Goal: Transaction & Acquisition: Purchase product/service

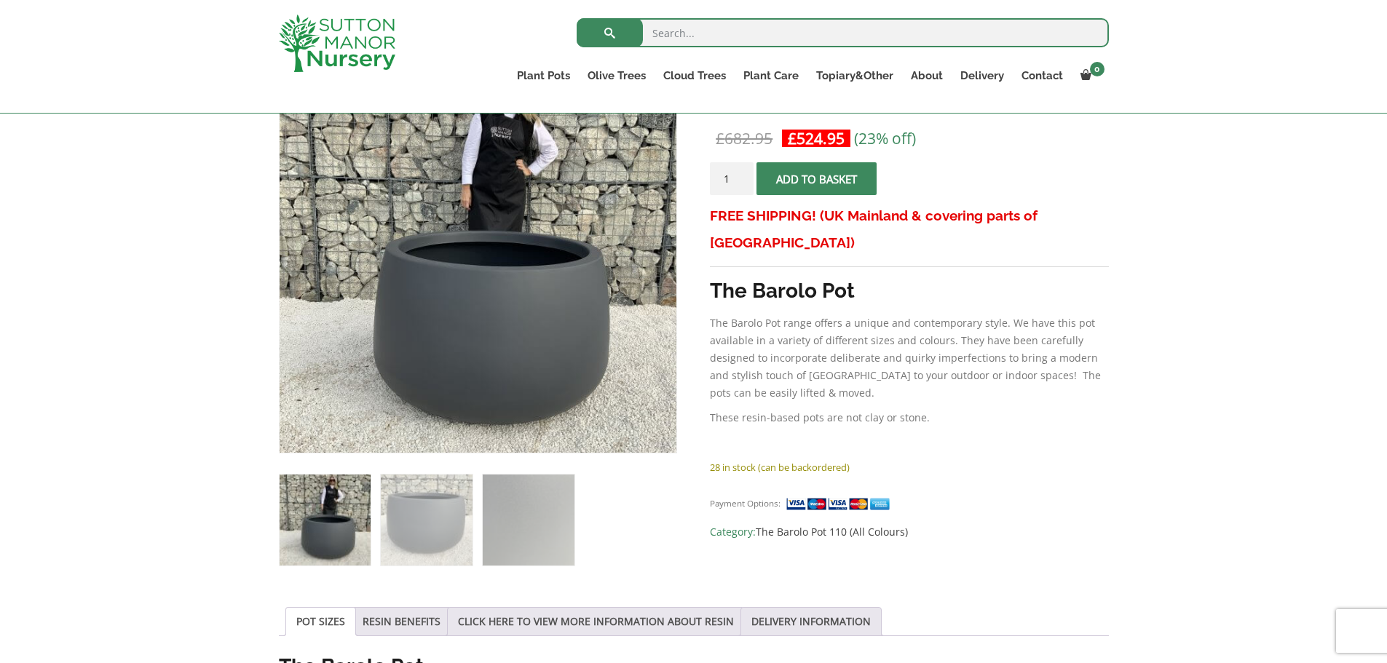
scroll to position [291, 0]
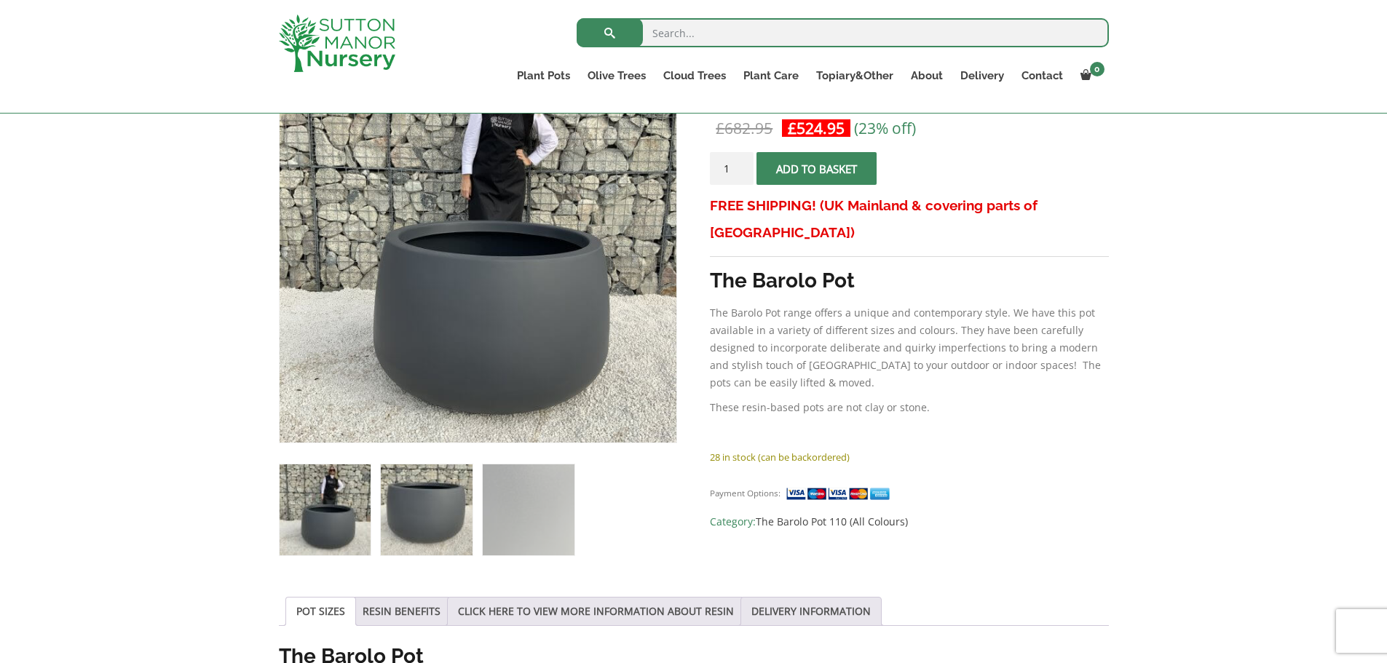
click at [418, 532] on img at bounding box center [426, 510] width 91 height 91
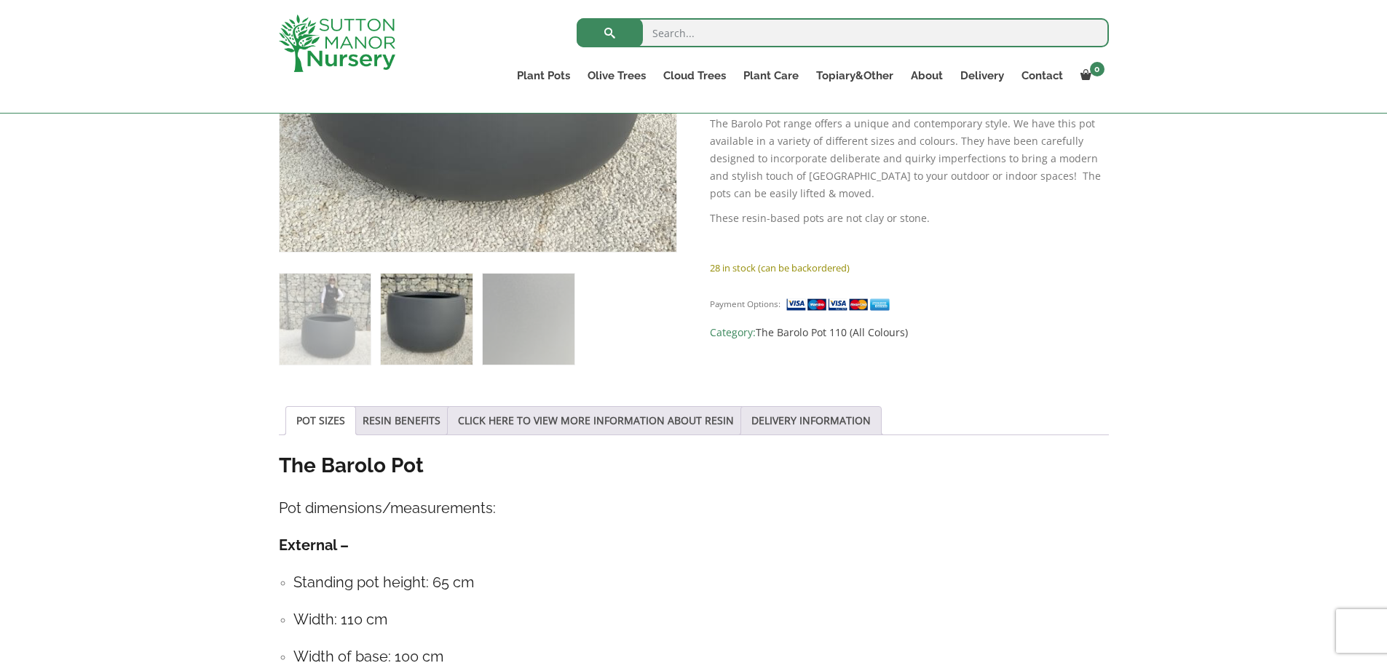
scroll to position [218, 0]
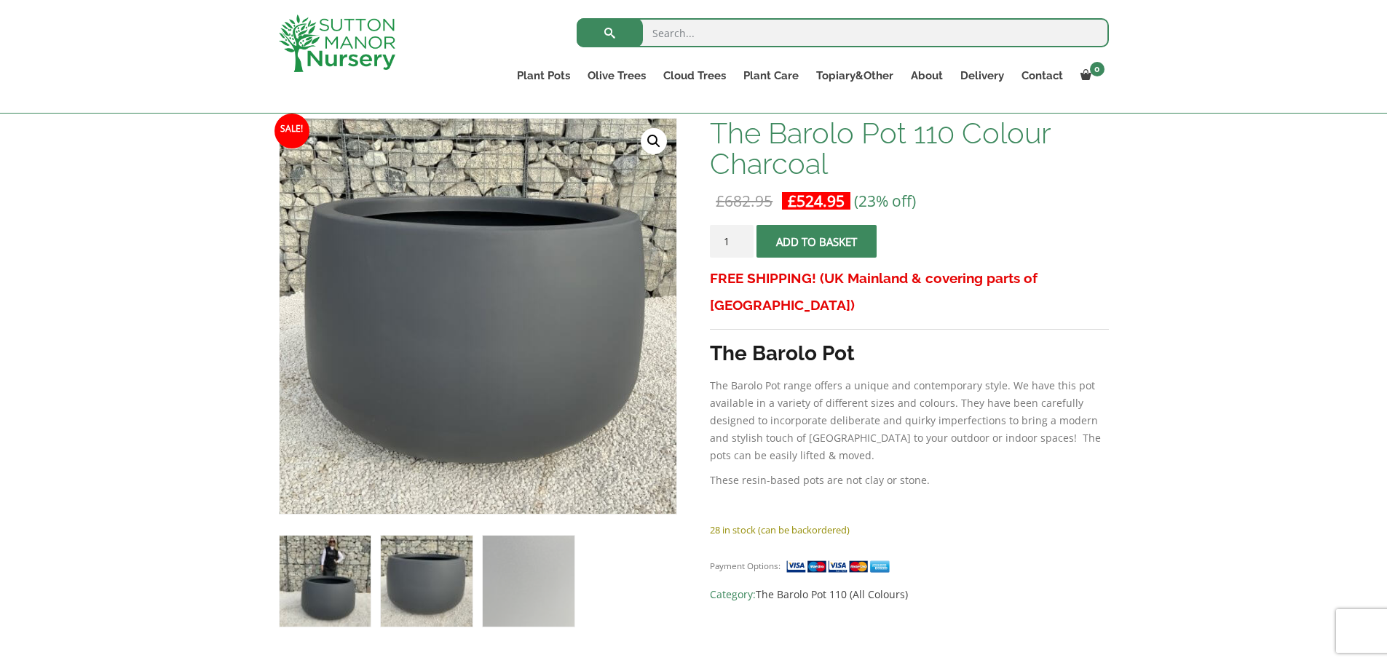
click at [320, 587] on img at bounding box center [325, 581] width 91 height 91
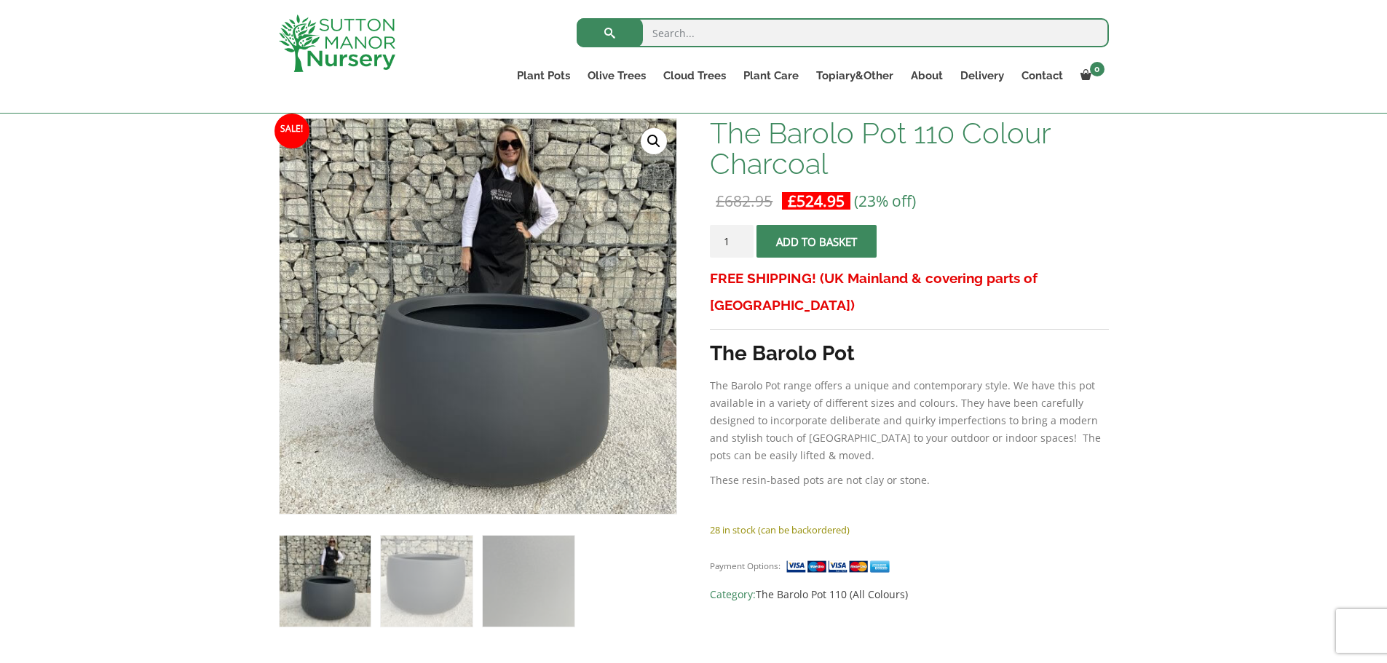
click at [761, 23] on input "search" at bounding box center [843, 32] width 532 height 29
type input "BAROLO"
click at [577, 18] on button "submit" at bounding box center [610, 32] width 66 height 29
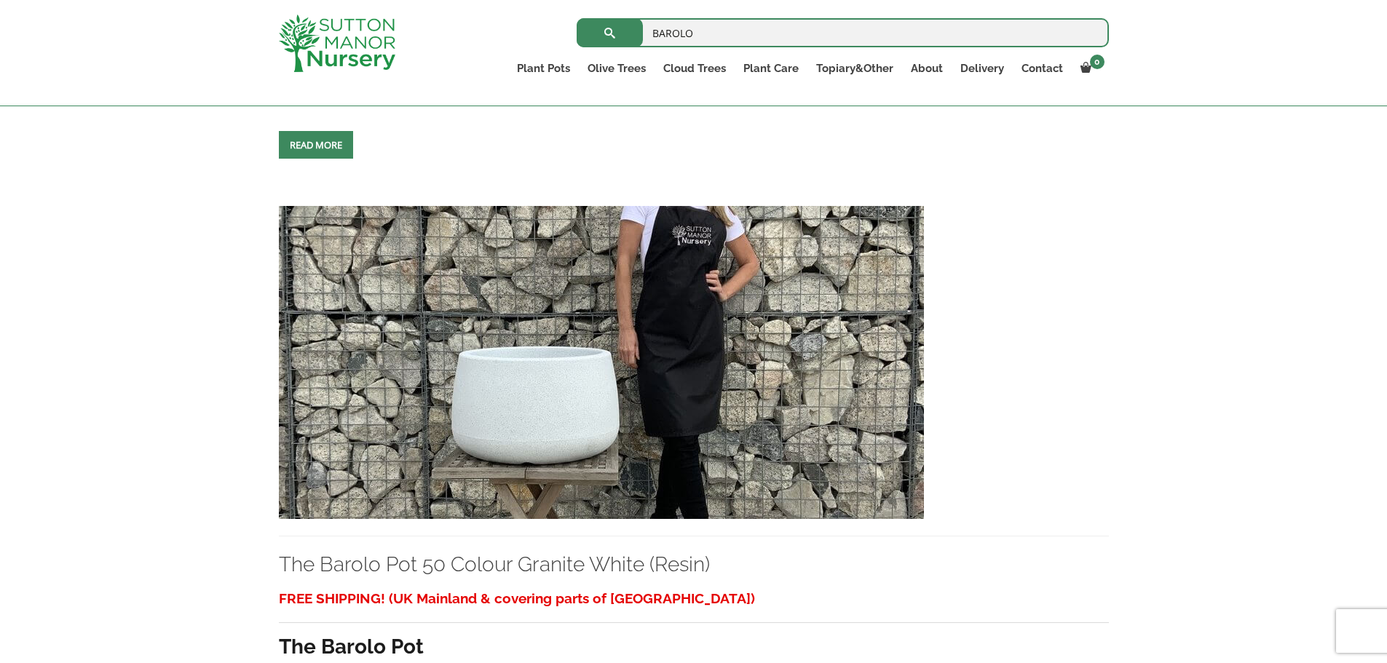
scroll to position [6189, 0]
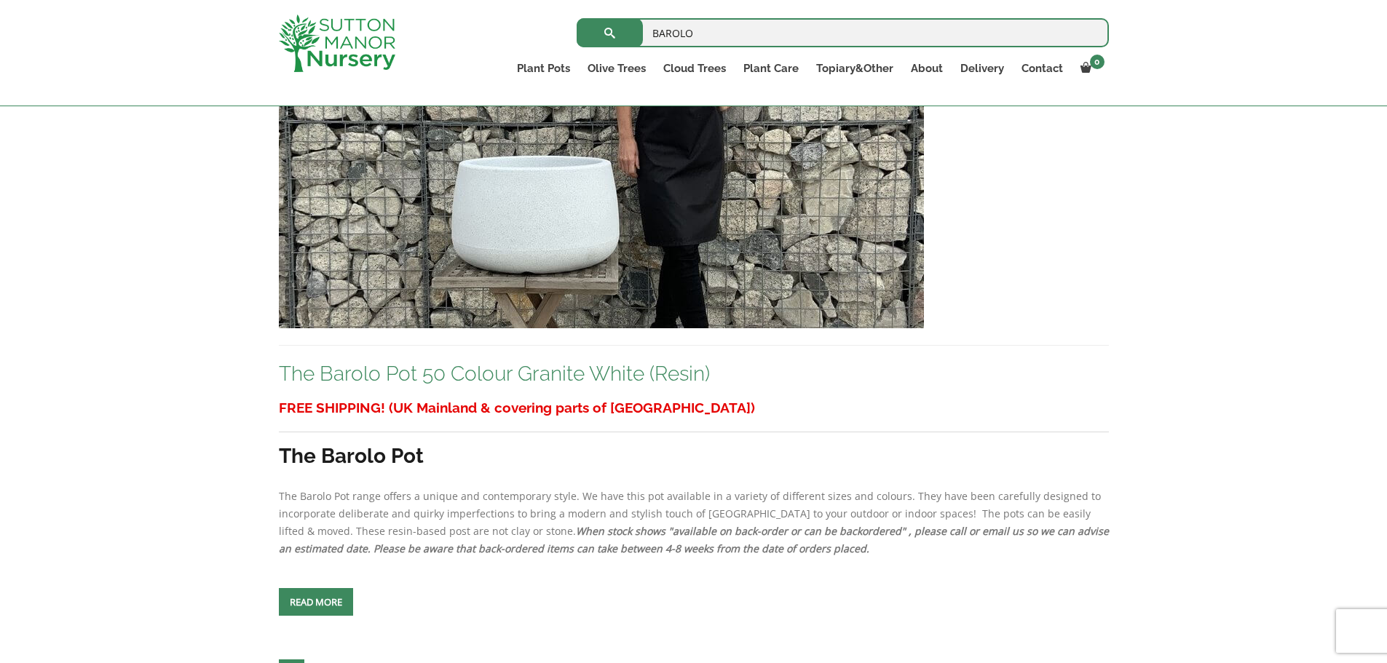
click at [655, 373] on link "The Barolo Pot 50 Colour Granite White (Resin)" at bounding box center [494, 374] width 431 height 24
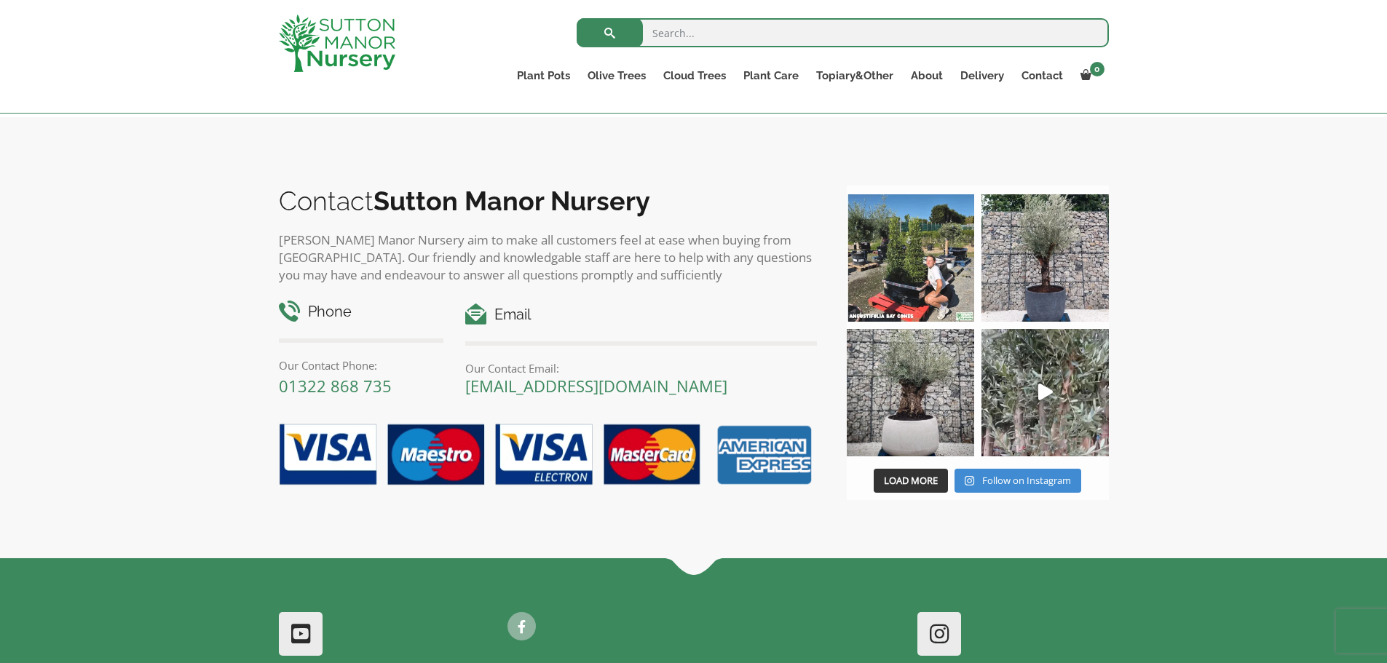
scroll to position [1602, 0]
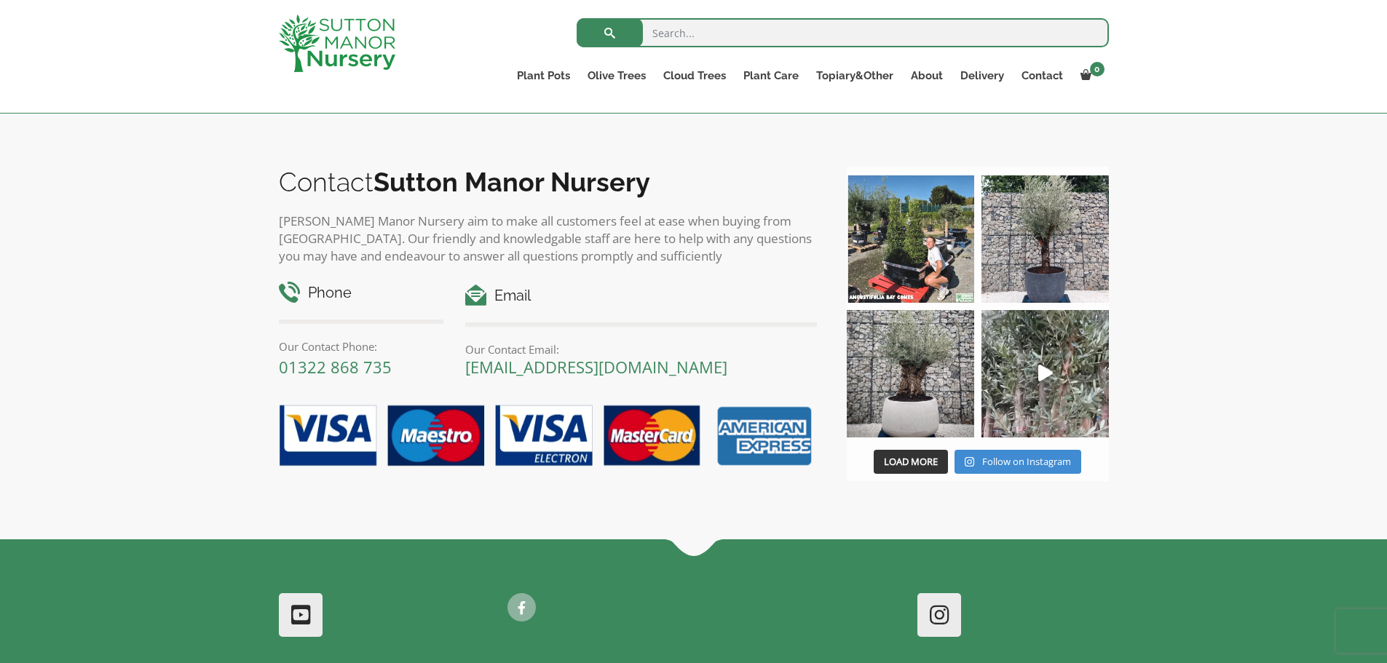
drag, startPoint x: 675, startPoint y: 175, endPoint x: 382, endPoint y: 189, distance: 293.7
click at [382, 189] on h2 "Contact [PERSON_NAME][GEOGRAPHIC_DATA]" at bounding box center [548, 182] width 539 height 31
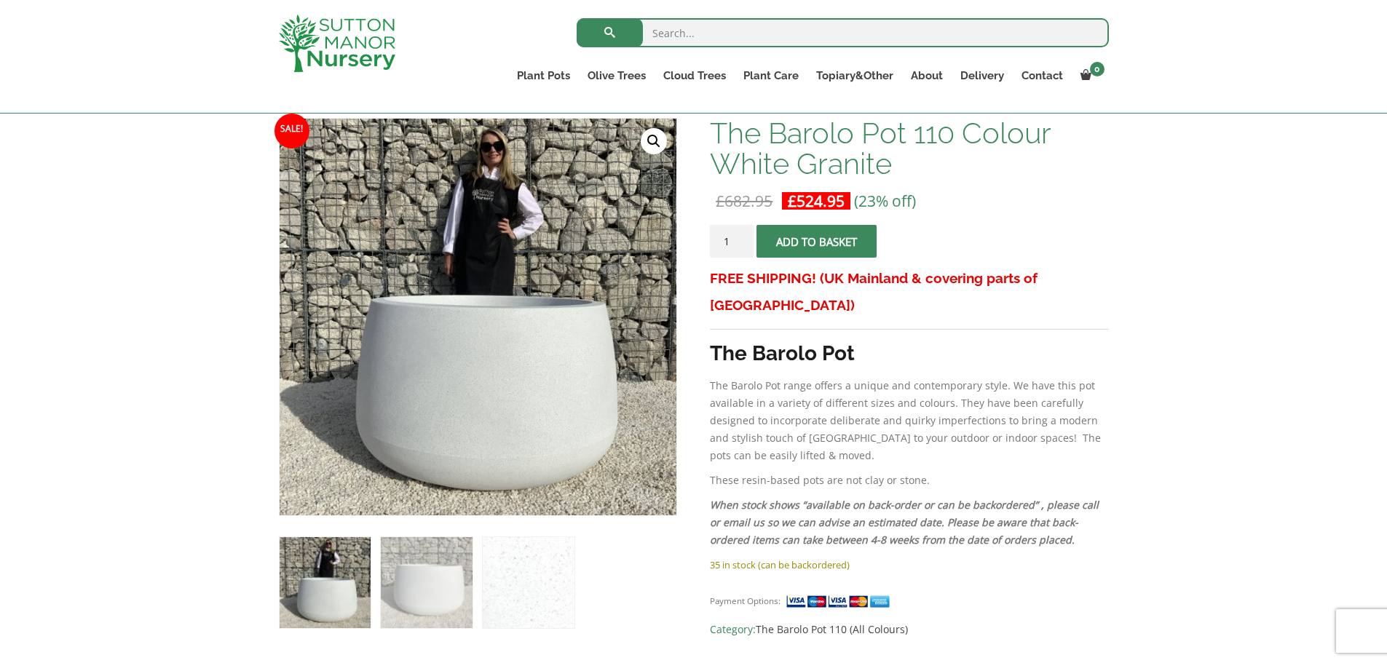
scroll to position [146, 0]
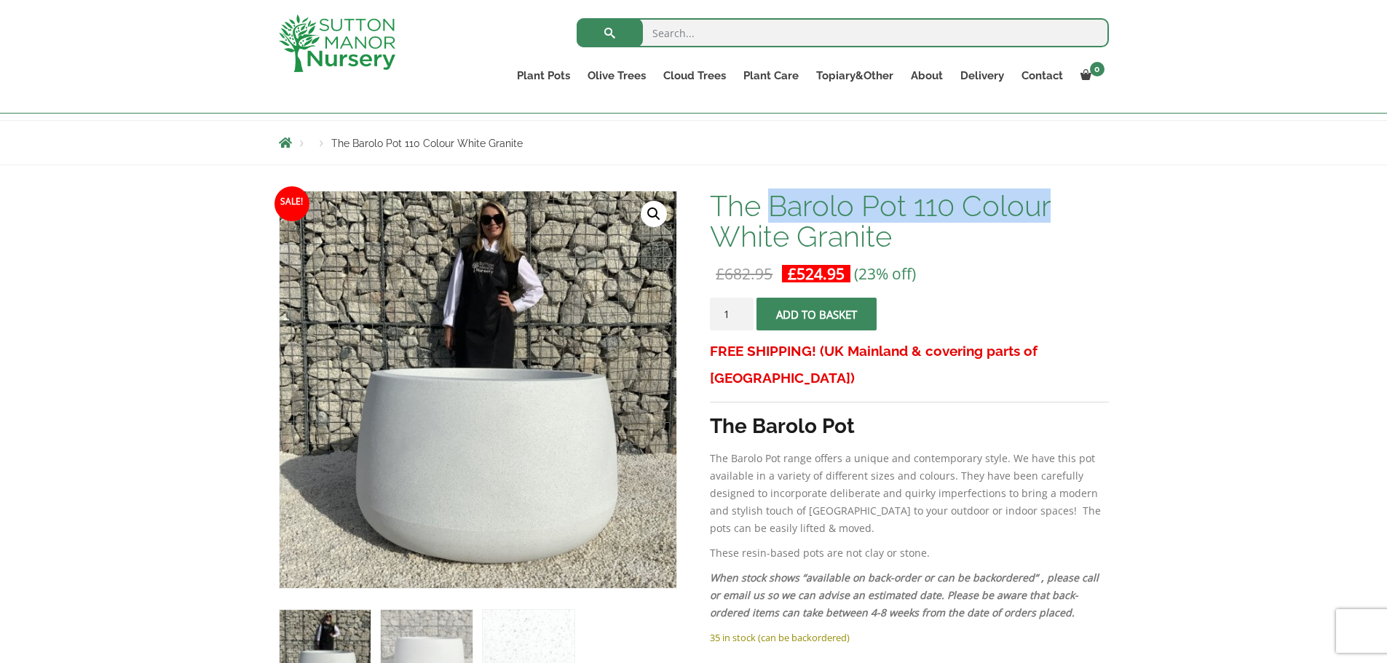
drag, startPoint x: 1064, startPoint y: 205, endPoint x: 774, endPoint y: 206, distance: 290.5
click at [774, 206] on h1 "The Barolo Pot 110 Colour White Granite" at bounding box center [909, 221] width 398 height 61
copy h1 "Barolo Pot 110 Colour"
click at [747, 29] on input "search" at bounding box center [843, 32] width 532 height 29
paste input "Barolo Pot 110 Colour"
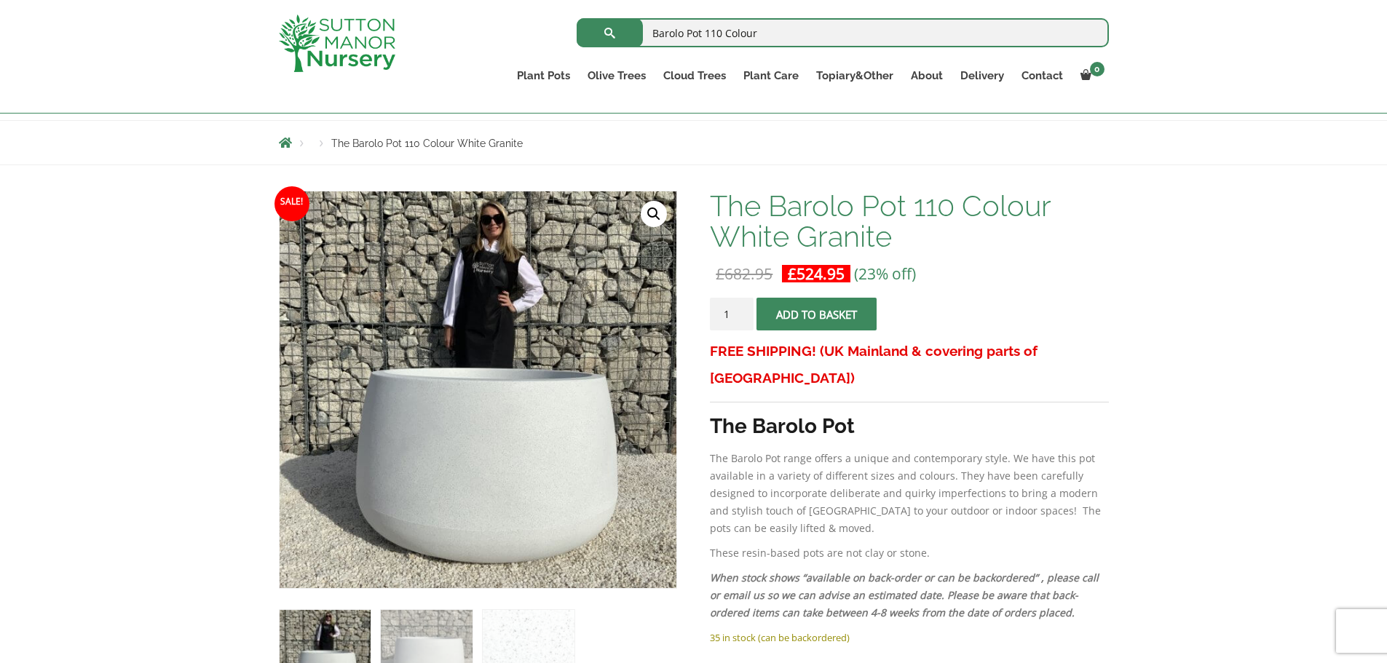
type input "Barolo Pot 110 Colour"
click at [577, 18] on button "submit" at bounding box center [610, 32] width 66 height 29
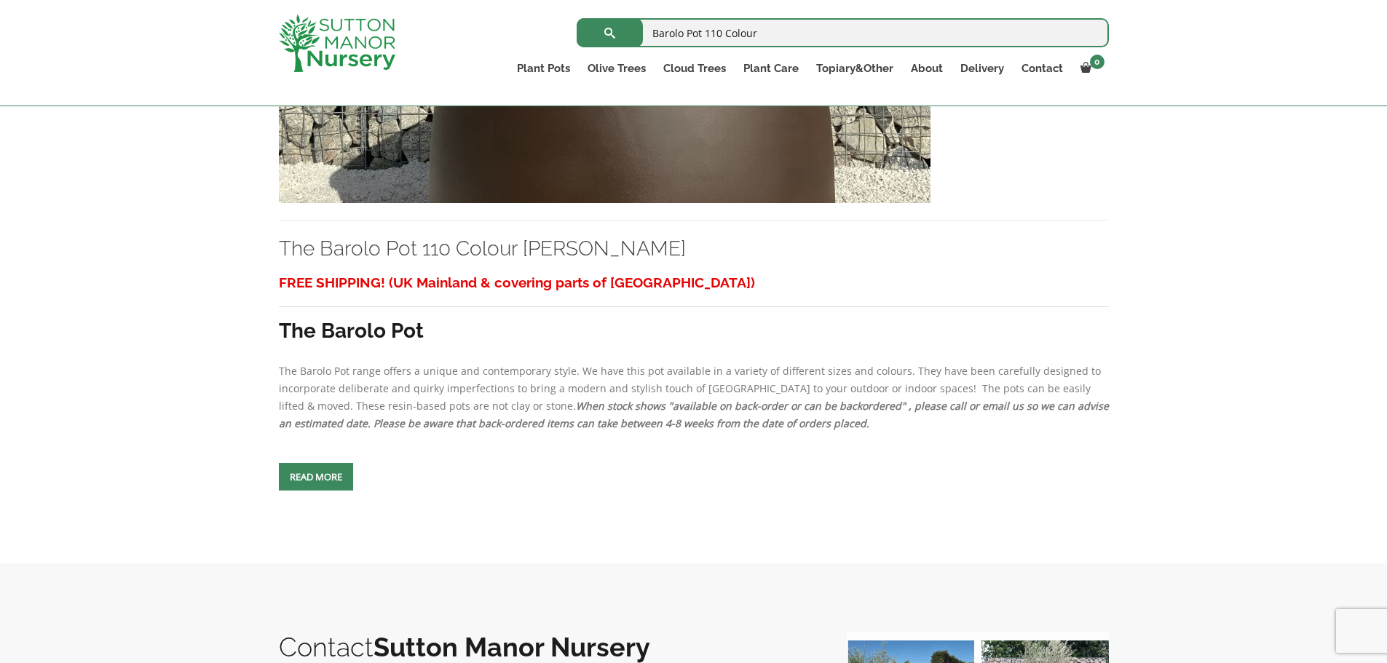
scroll to position [3495, 0]
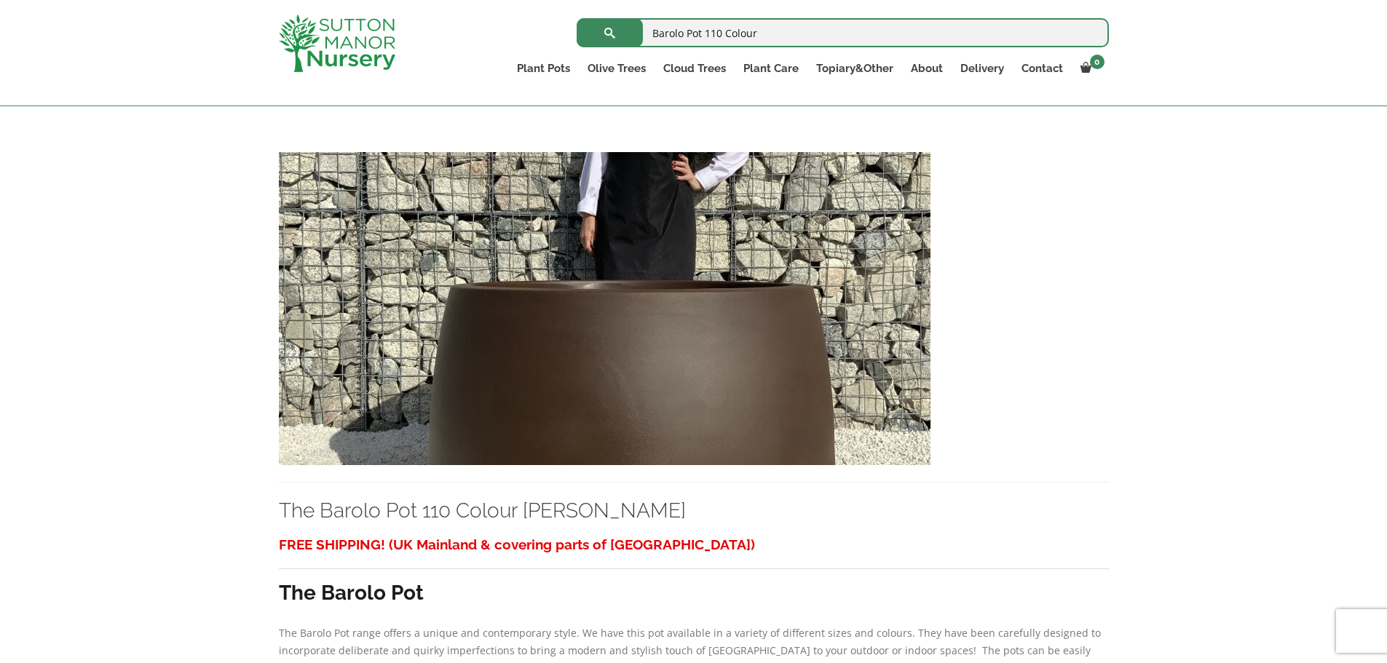
drag, startPoint x: 597, startPoint y: 301, endPoint x: 1075, endPoint y: 274, distance: 478.4
click at [1075, 274] on div "The Barolo Pot 110 Colour Mocha Brown" at bounding box center [694, 341] width 830 height 379
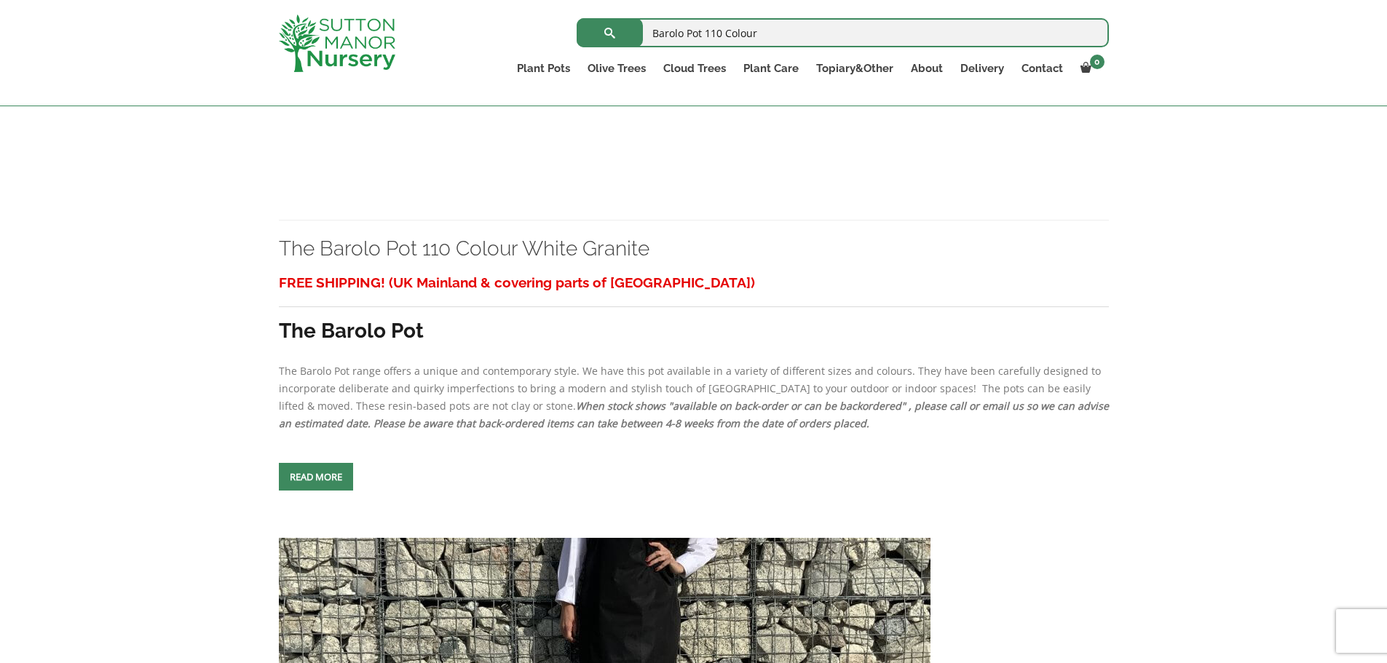
scroll to position [801, 0]
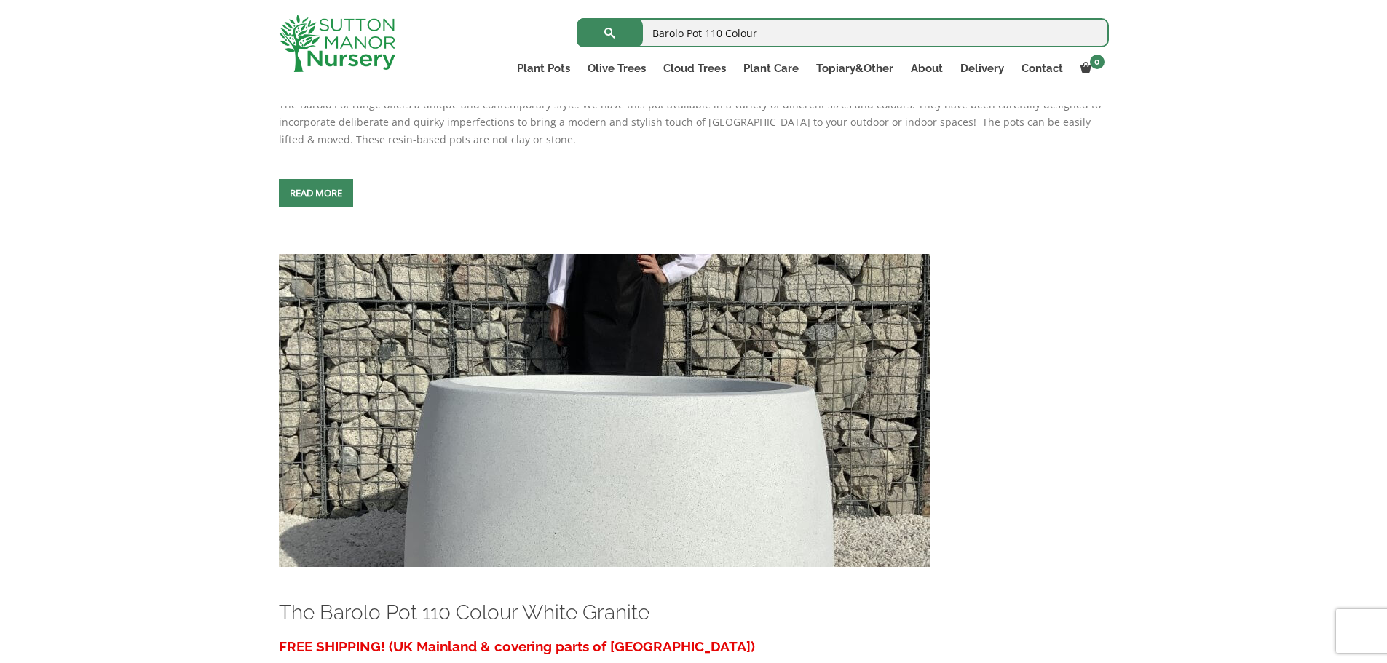
click at [601, 390] on img at bounding box center [605, 410] width 652 height 313
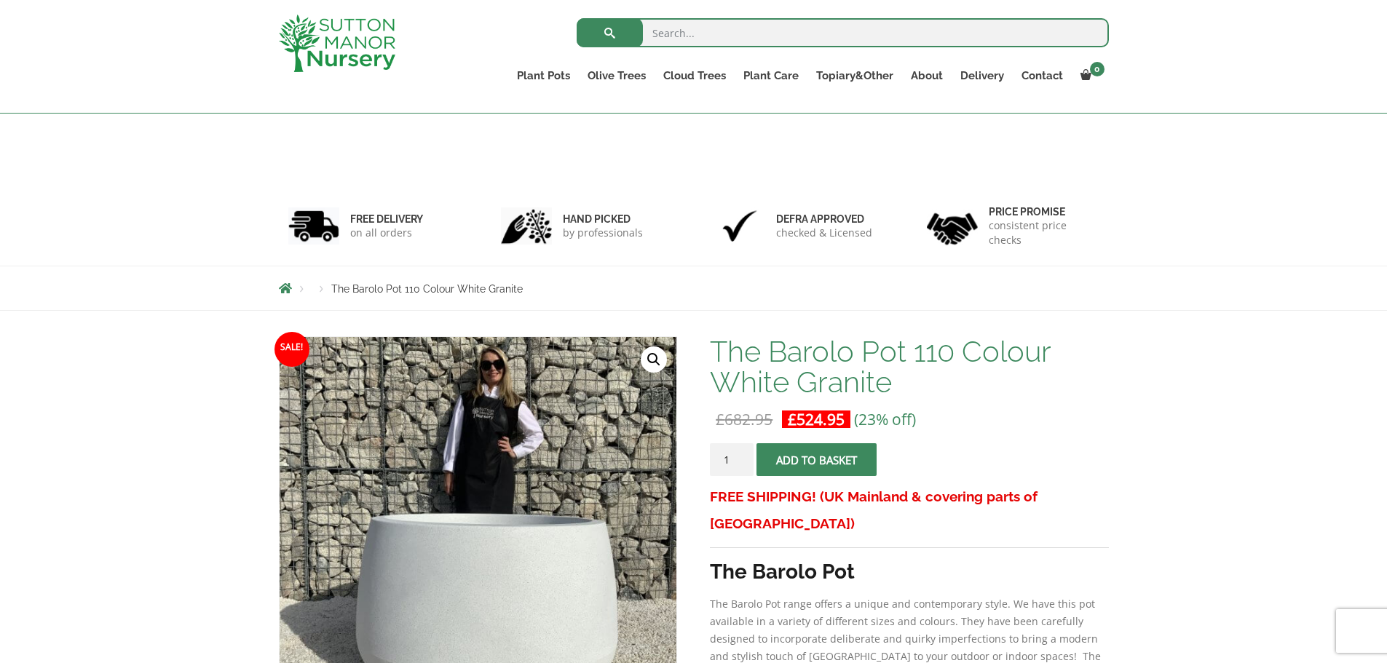
scroll to position [218, 0]
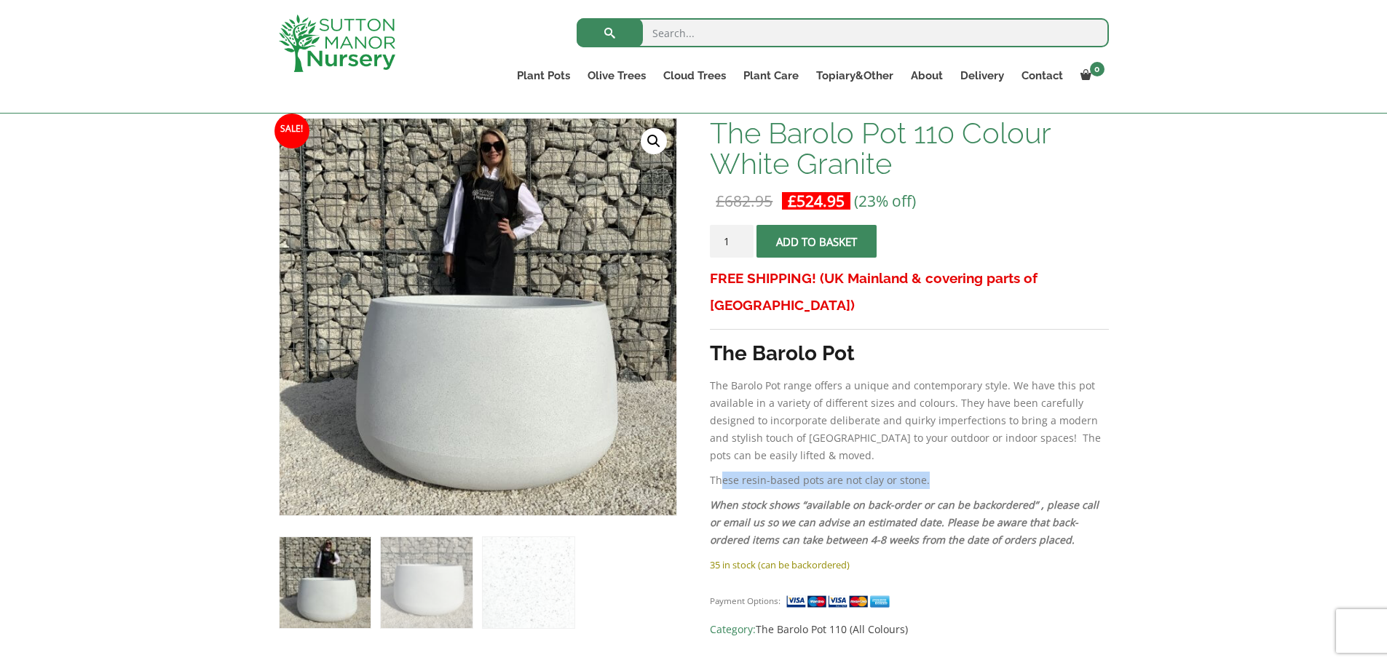
drag, startPoint x: 927, startPoint y: 454, endPoint x: 724, endPoint y: 438, distance: 203.8
click at [724, 438] on div "FREE SHIPPING! (UK Mainland & covering parts of Scotland) The Barolo Pot The Ba…" at bounding box center [909, 410] width 398 height 291
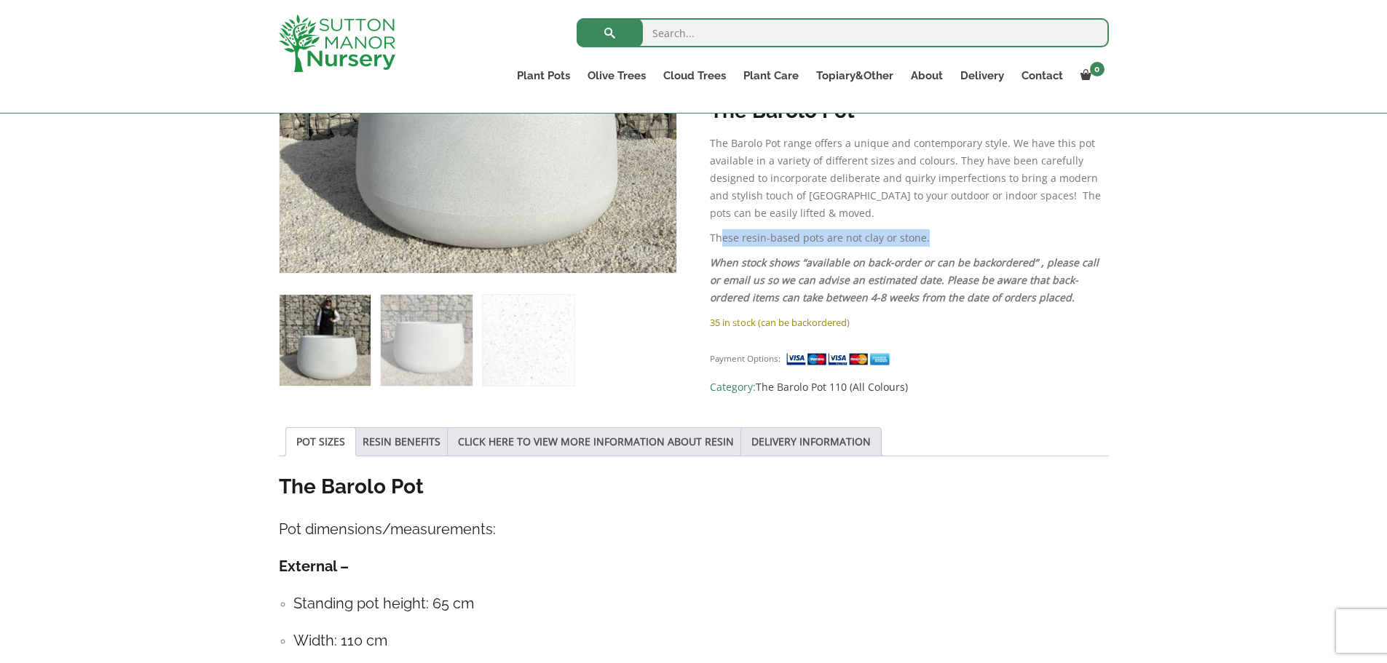
scroll to position [510, 0]
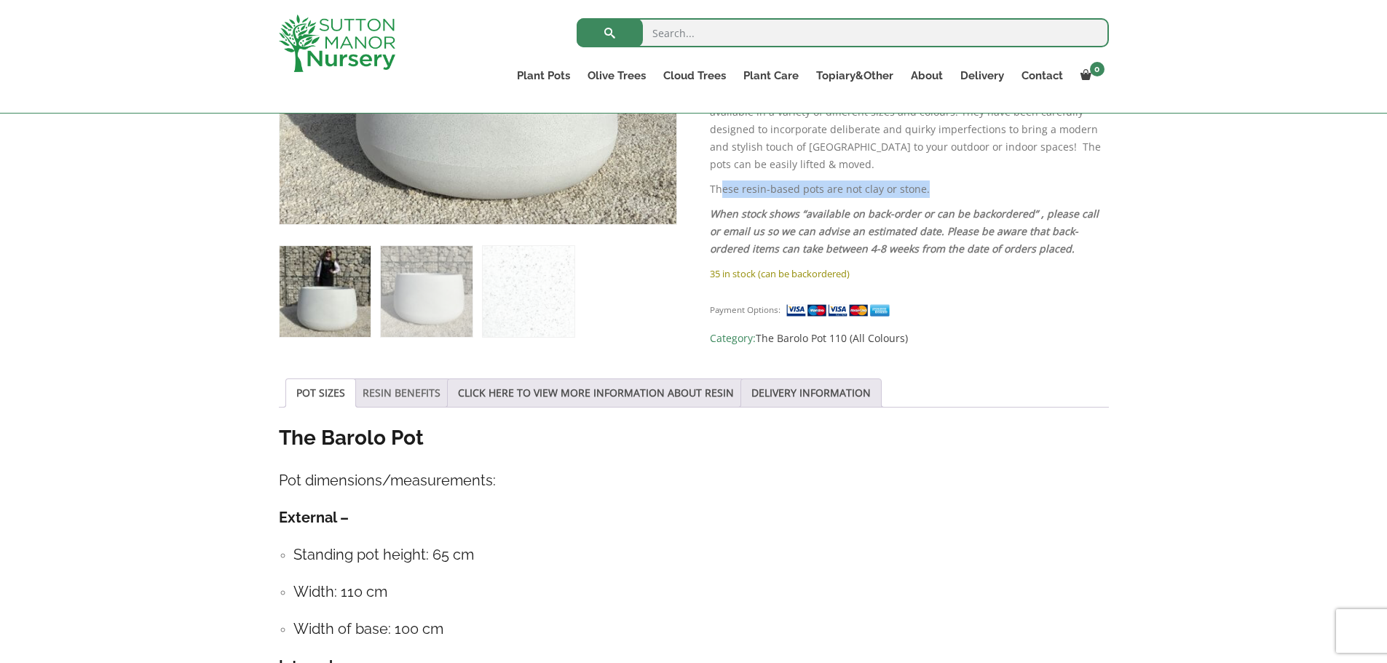
click at [421, 390] on link "RESIN BENEFITS" at bounding box center [402, 393] width 78 height 28
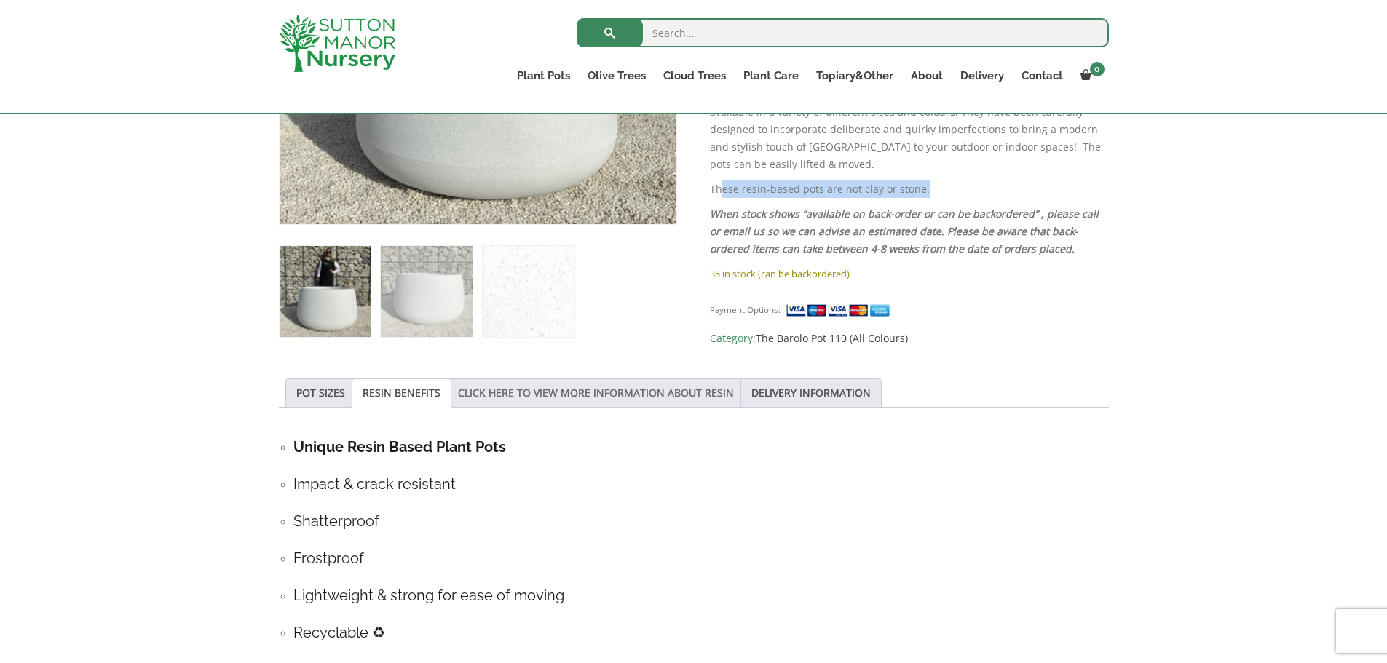
click at [516, 389] on link "CLICK HERE TO VIEW MORE INFORMATION ABOUT RESIN" at bounding box center [596, 393] width 276 height 28
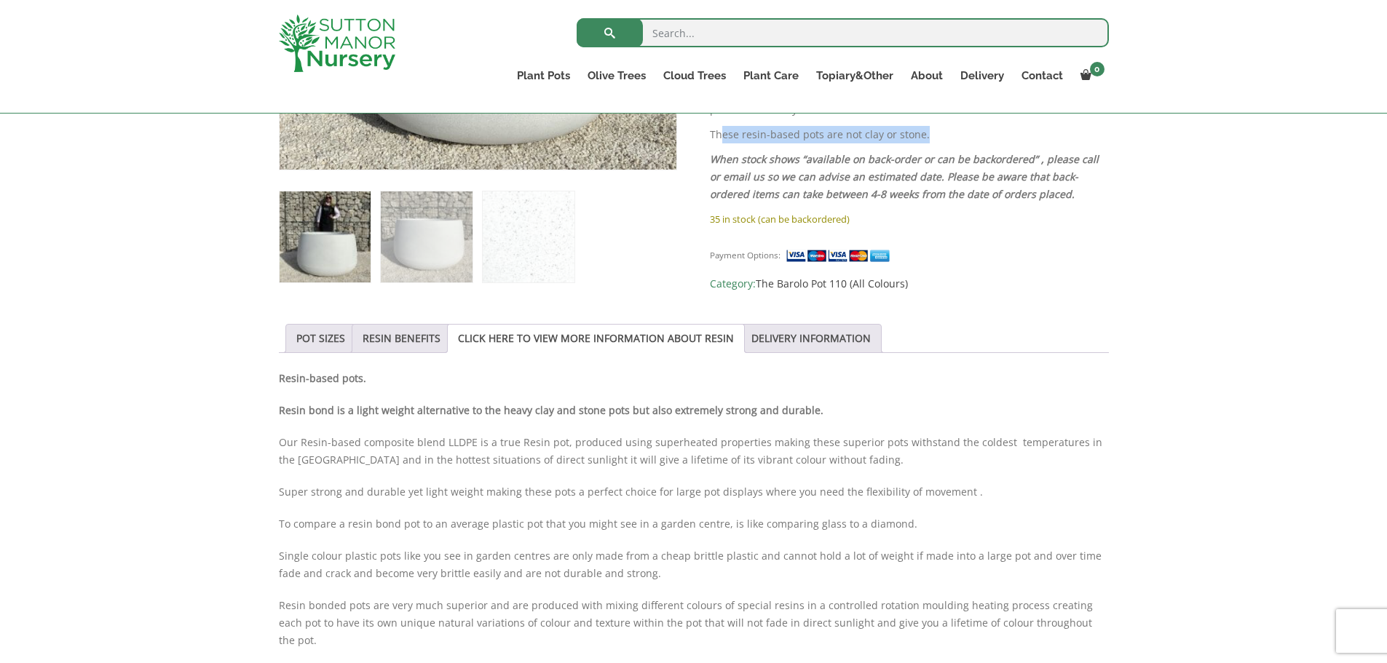
scroll to position [728, 0]
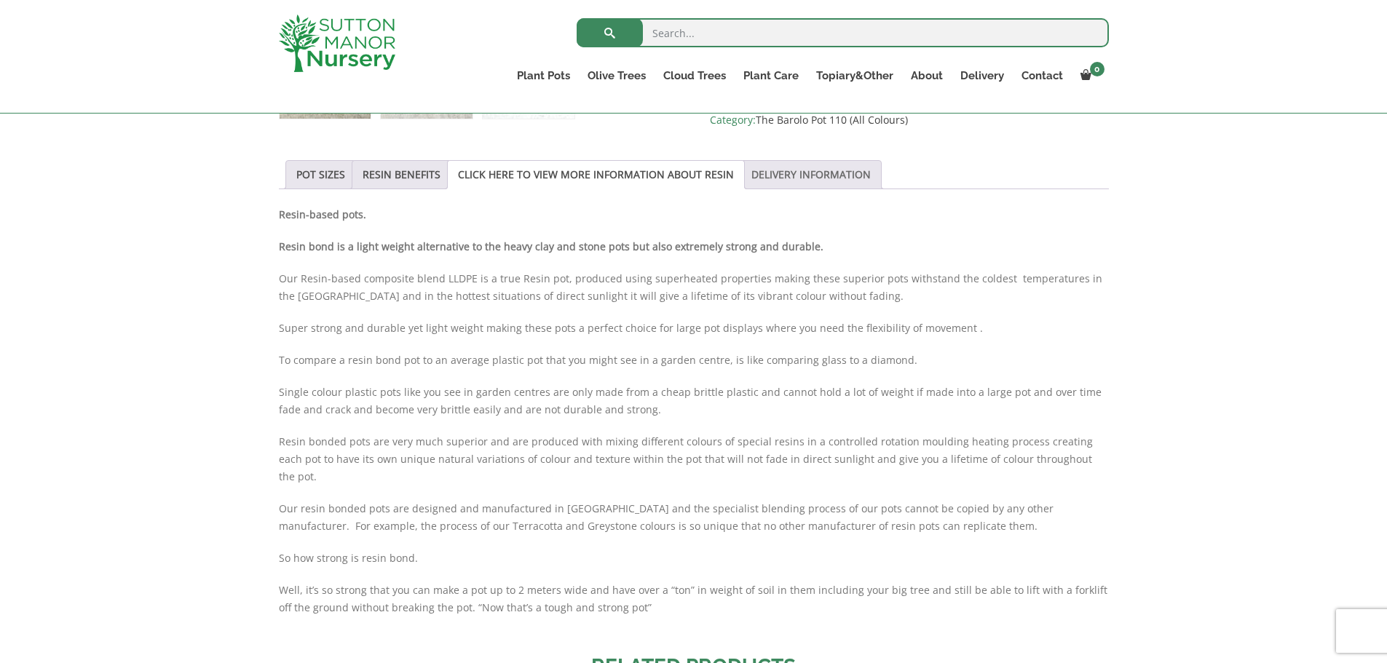
click at [794, 174] on link "DELIVERY INFORMATION" at bounding box center [810, 175] width 119 height 28
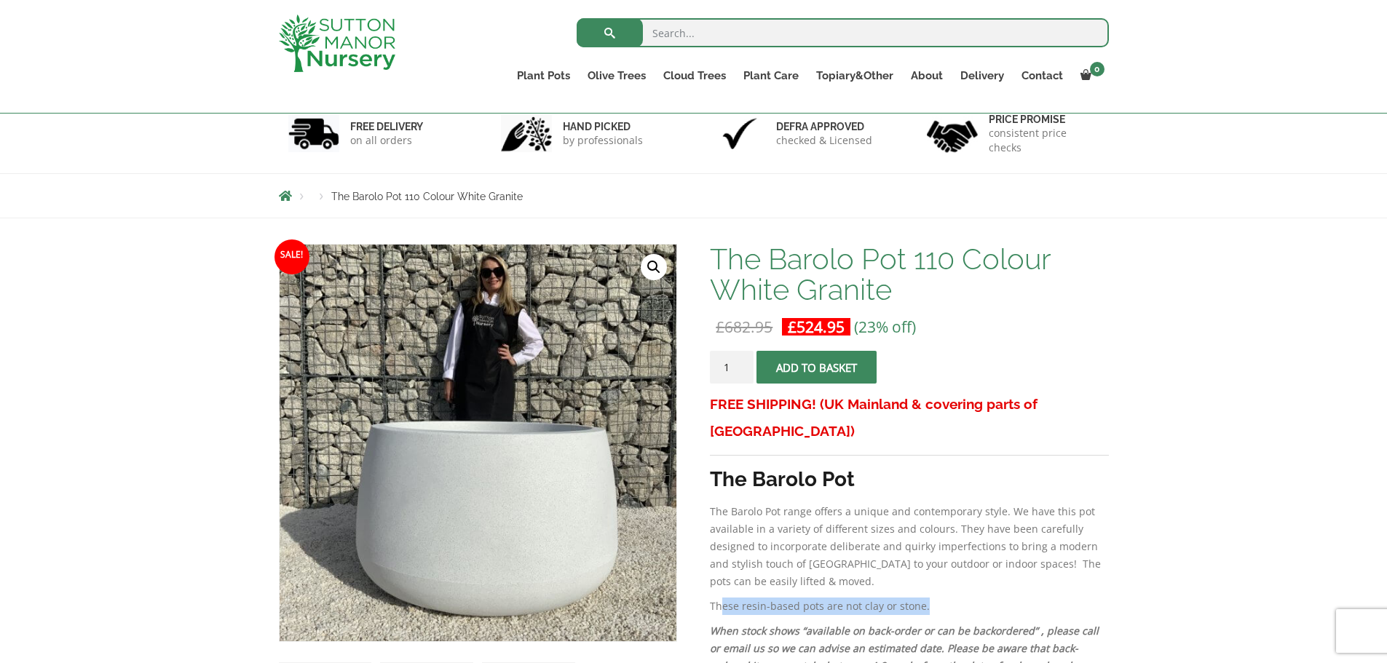
scroll to position [0, 0]
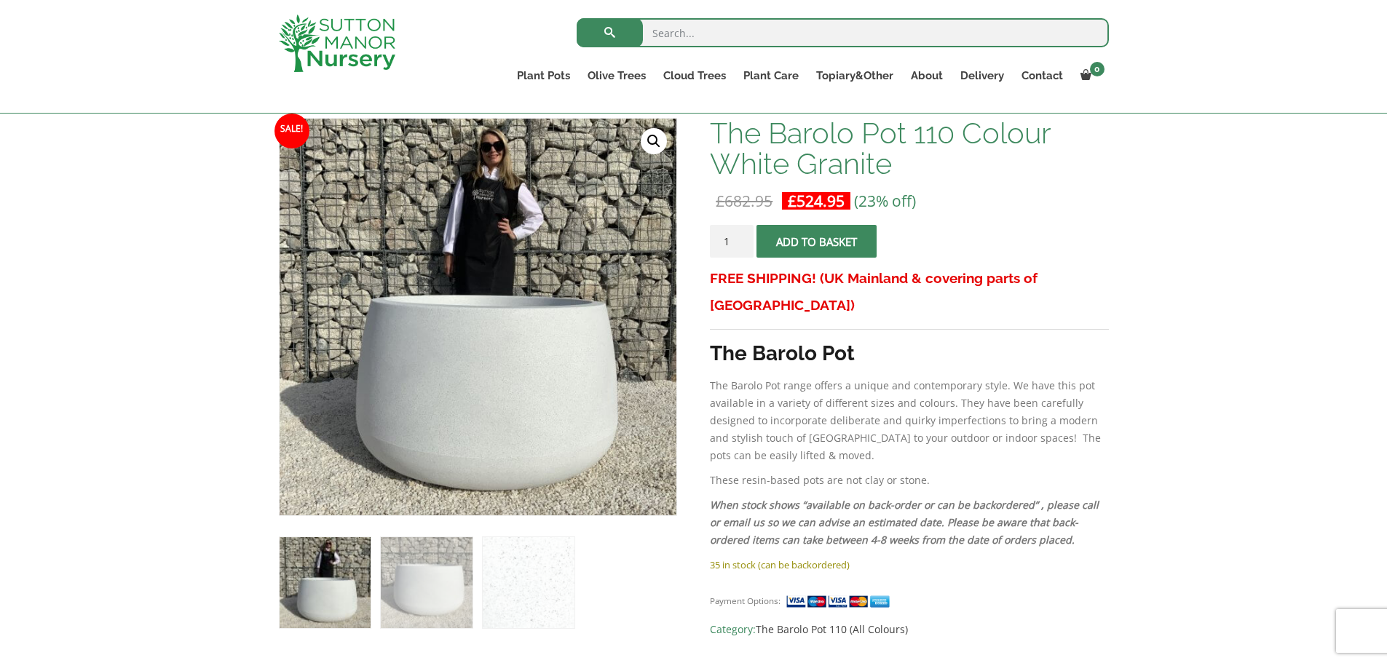
scroll to position [73, 0]
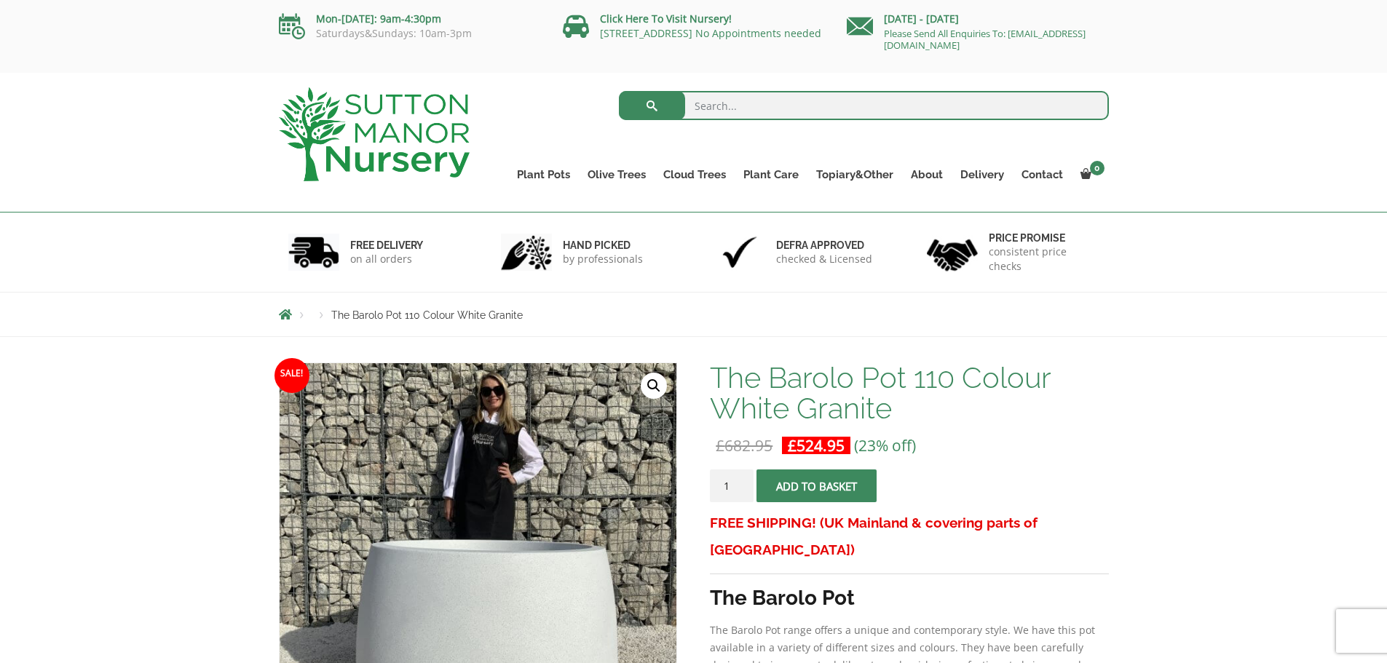
click at [817, 486] on span "submit" at bounding box center [817, 486] width 0 height 0
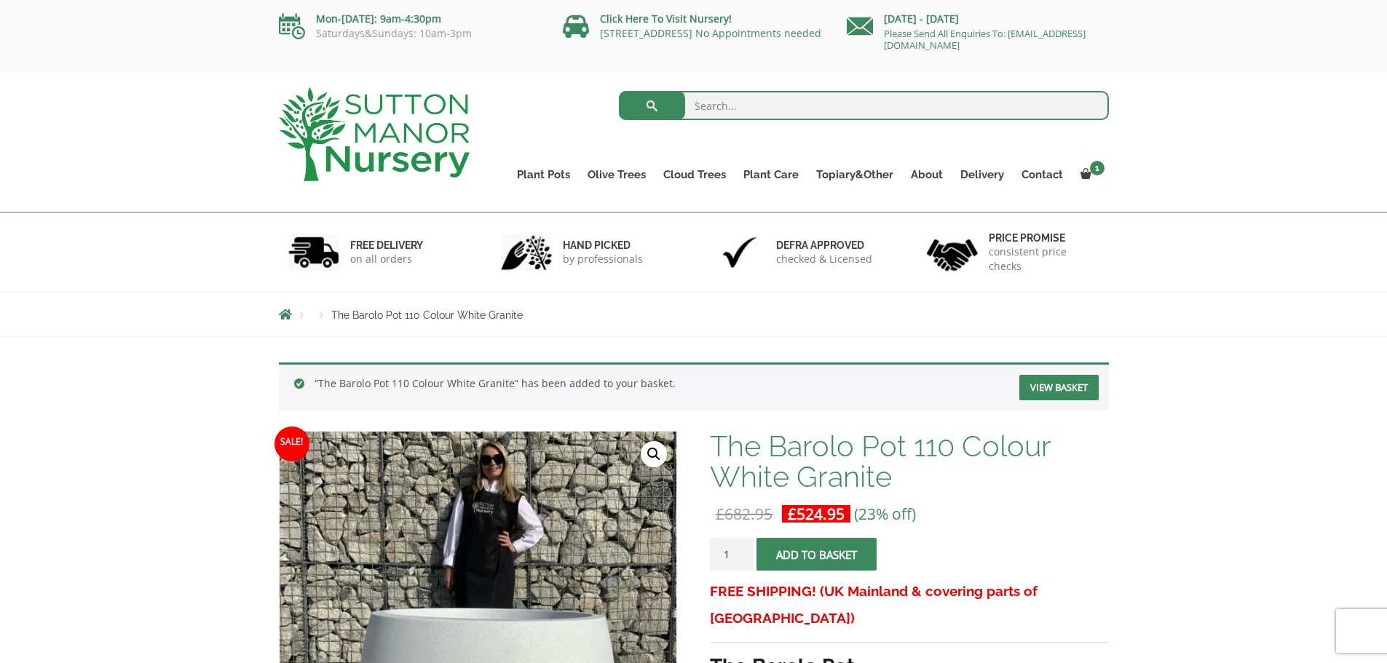
click at [1059, 385] on link "View basket" at bounding box center [1058, 387] width 79 height 25
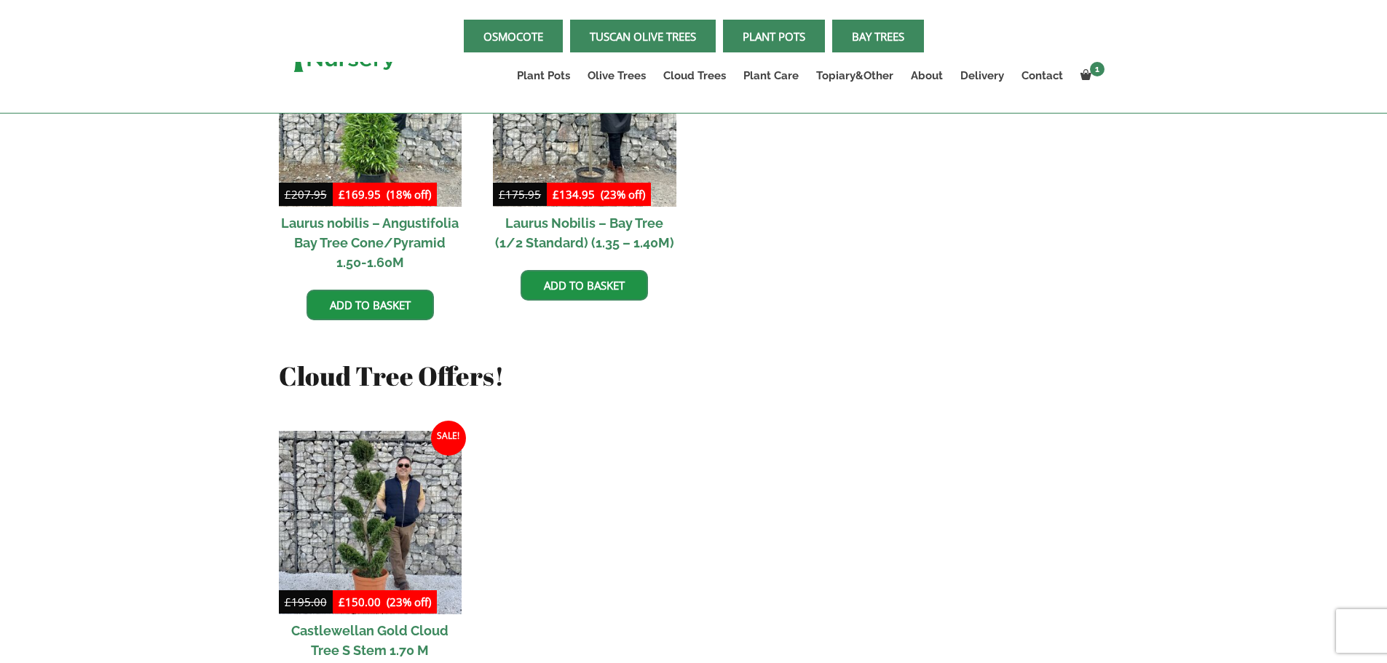
scroll to position [1721, 0]
